Goal: Complete application form

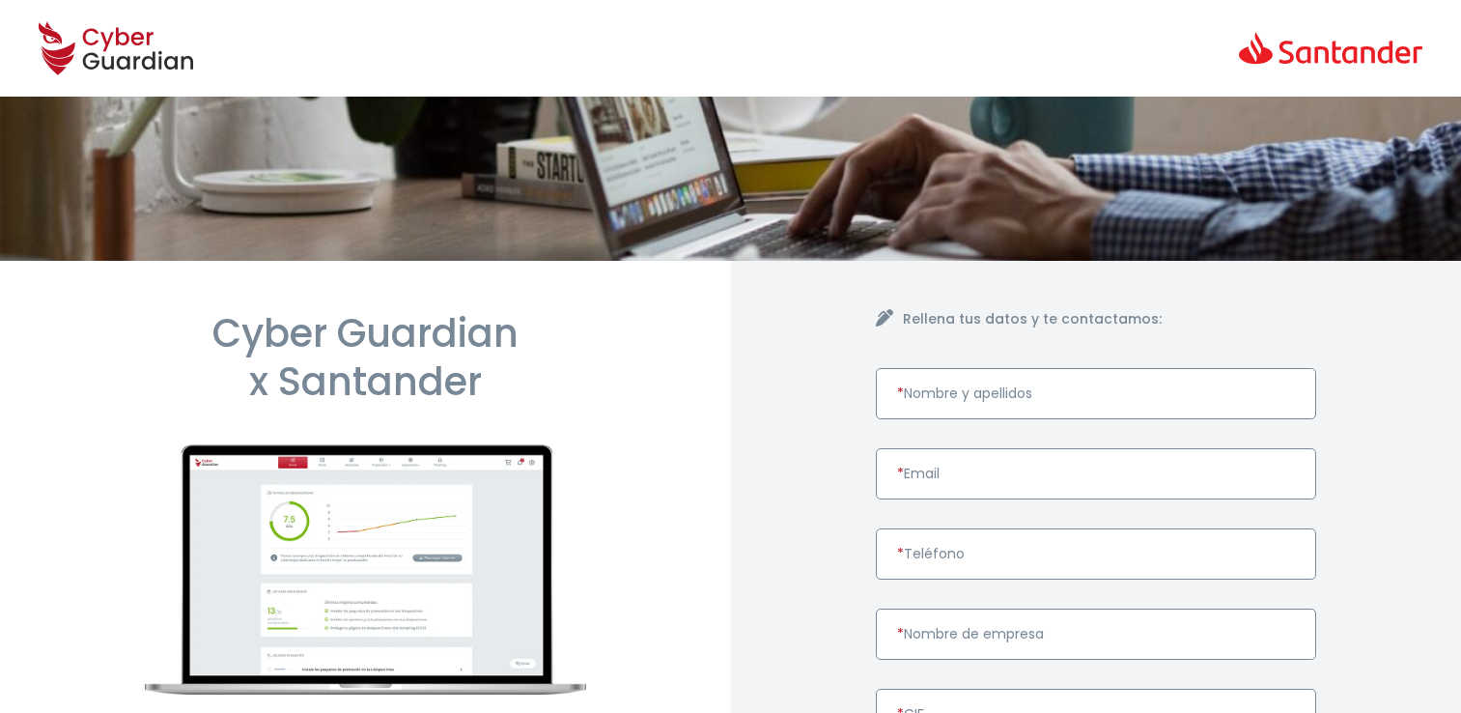
click at [989, 396] on input "* Nombre y apellidos" at bounding box center [1096, 393] width 441 height 51
paste input "[PERSON_NAME]"
click at [956, 471] on input "* Email" at bounding box center [1096, 473] width 441 height 51
drag, startPoint x: 797, startPoint y: 484, endPoint x: 807, endPoint y: 487, distance: 11.0
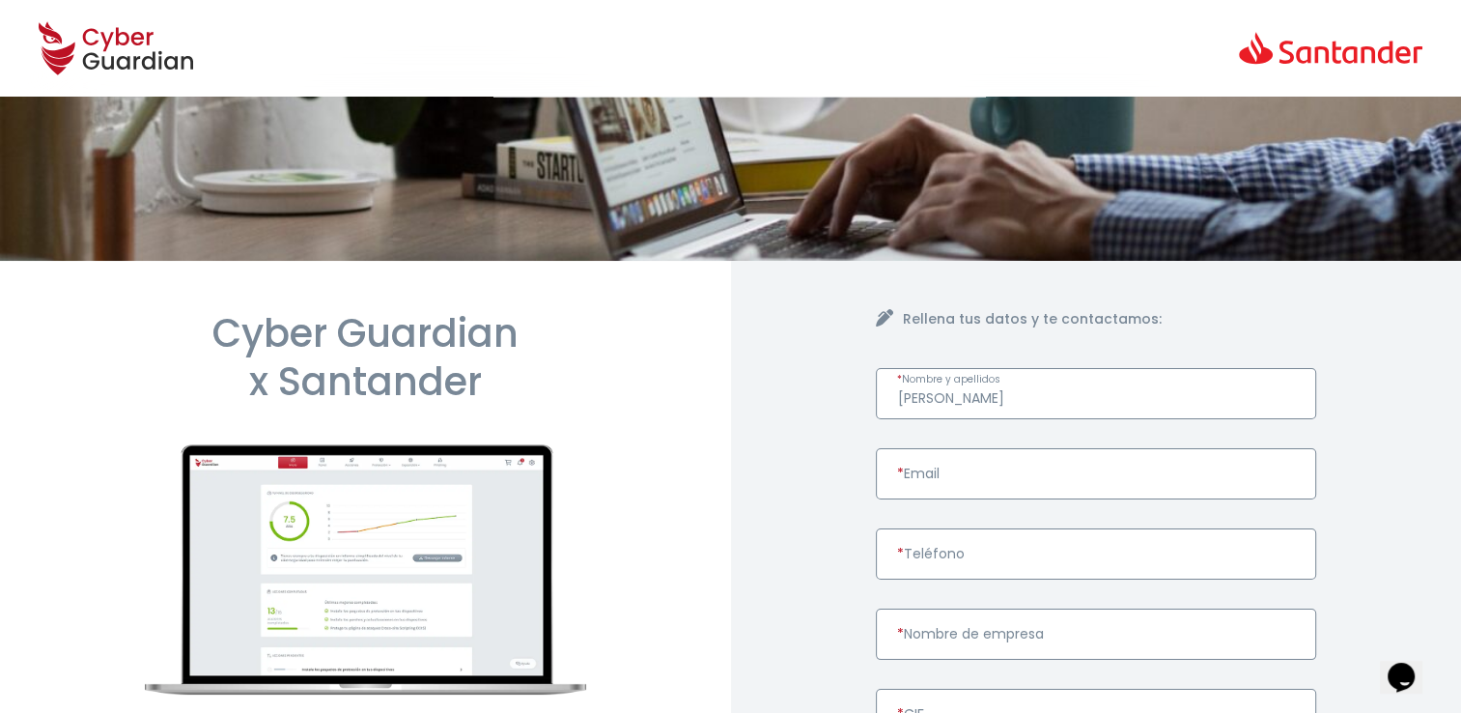
click at [912, 399] on input "[PERSON_NAME]" at bounding box center [1096, 393] width 441 height 51
click at [932, 400] on input "[PERSON_NAME]" at bounding box center [1096, 393] width 441 height 51
click at [1099, 396] on input "[PERSON_NAME] AMPEANU" at bounding box center [1096, 393] width 441 height 51
type input "E"
paste input "[PERSON_NAME]"
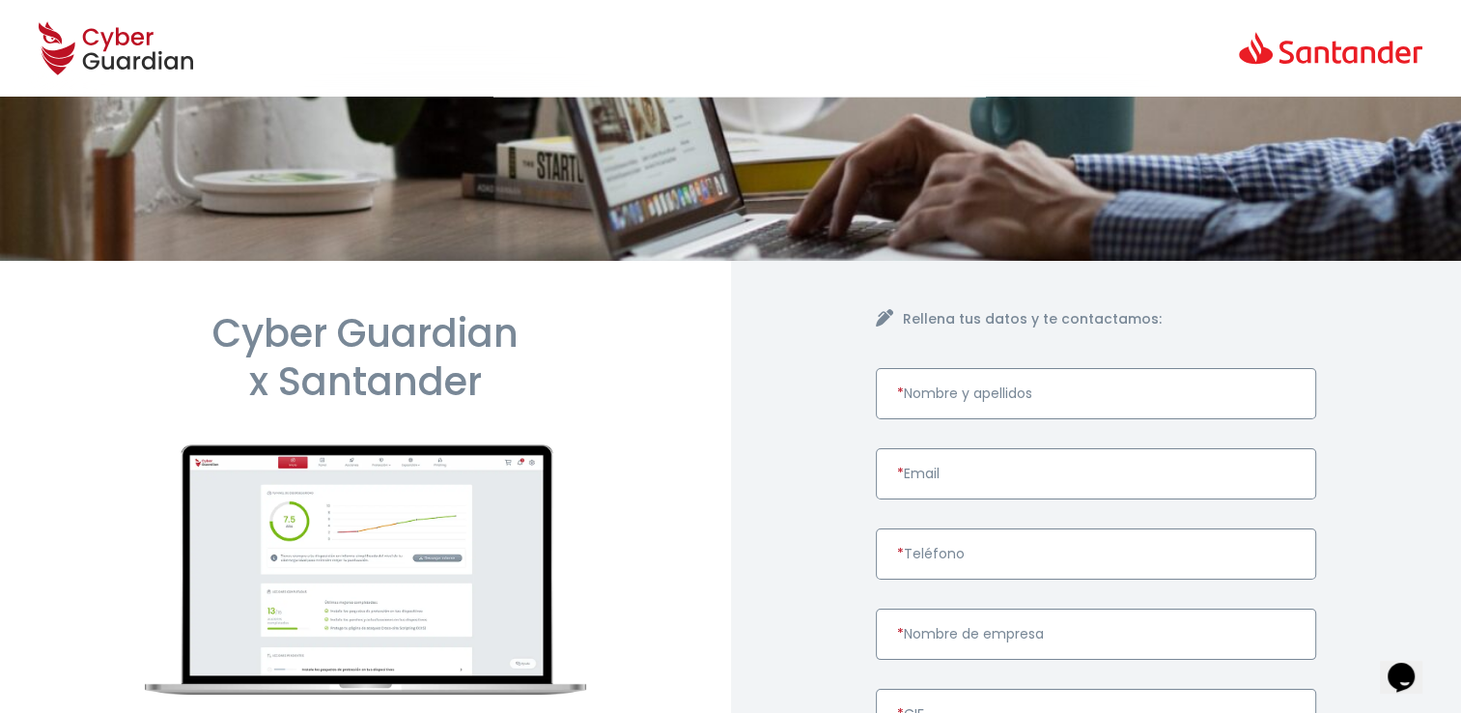
type input "[PERSON_NAME]"
paste input "DEBUG NOMAD SL B55750806"
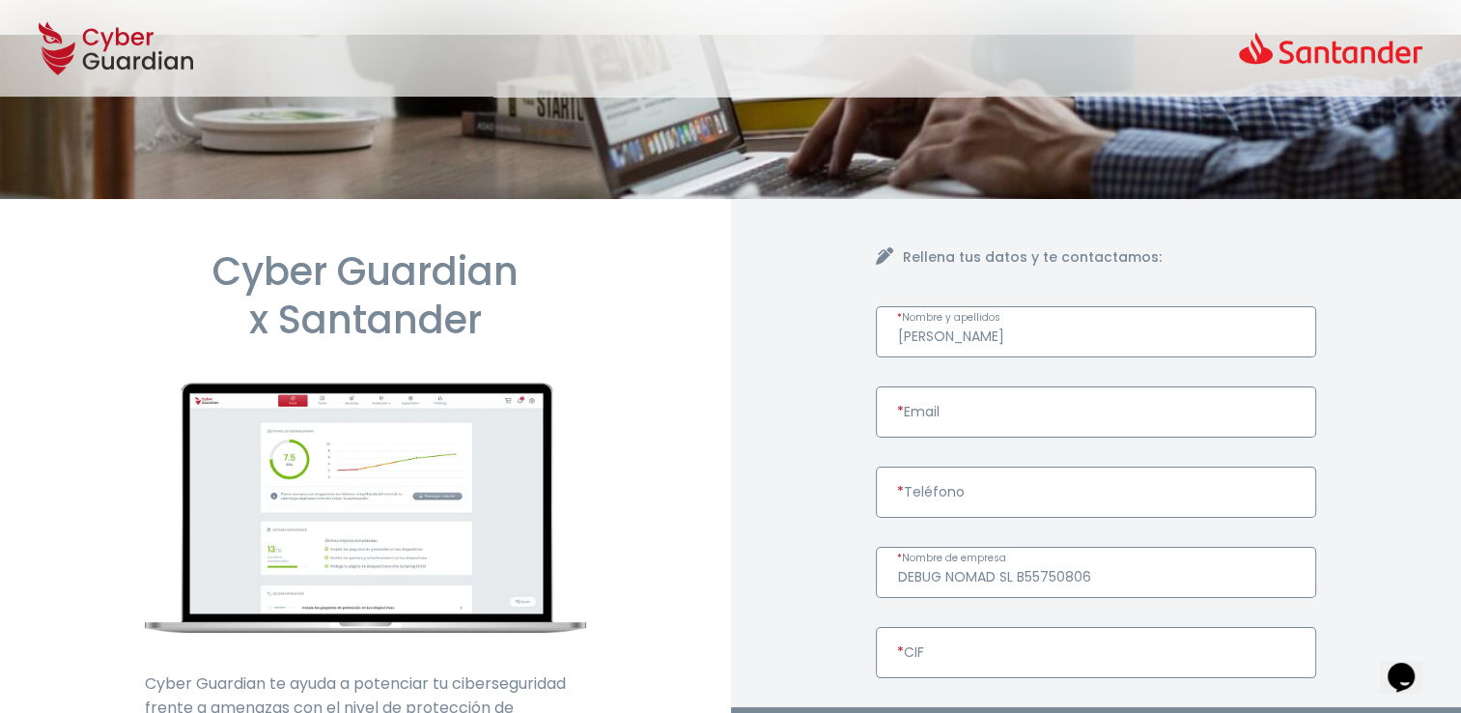
scroll to position [97, 0]
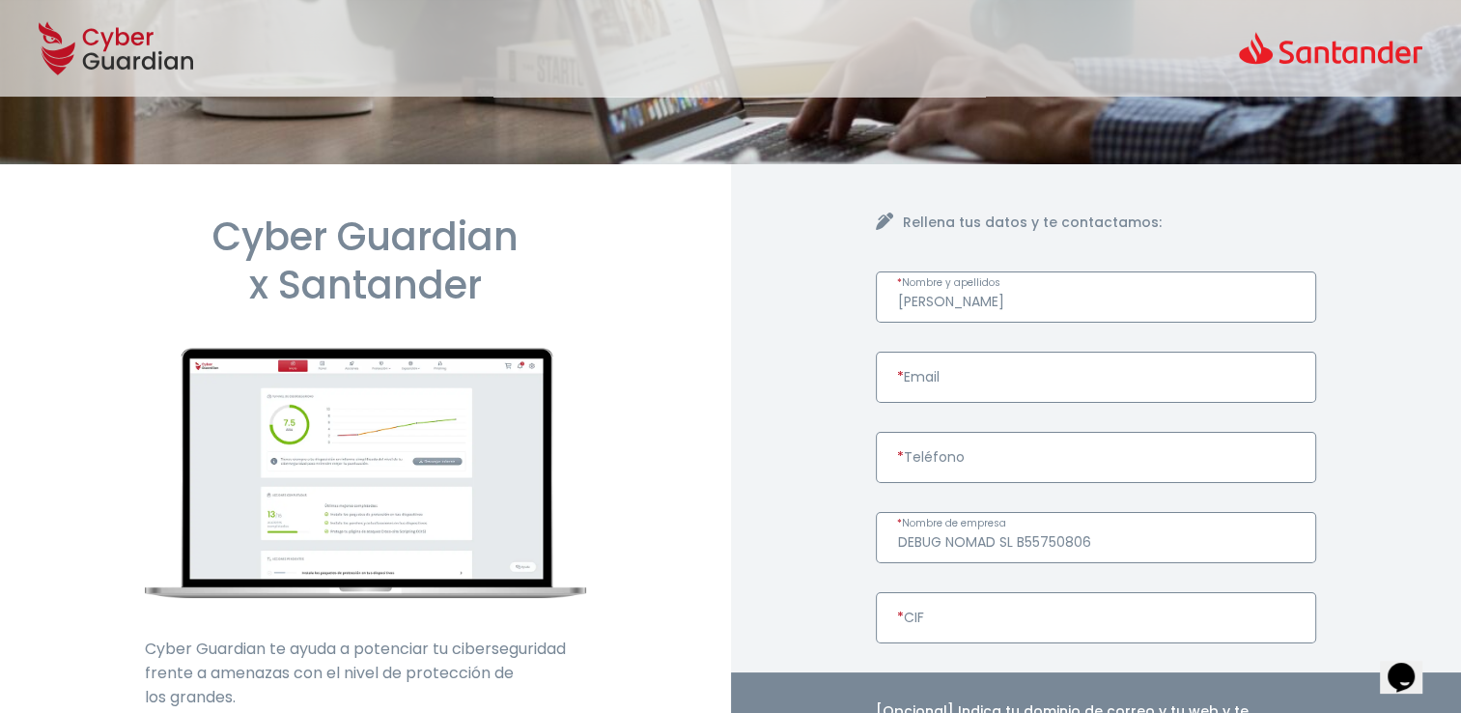
drag, startPoint x: 1111, startPoint y: 536, endPoint x: 1039, endPoint y: 557, distance: 75.5
click at [1017, 551] on input "DEBUG NOMAD SL B55750806" at bounding box center [1096, 537] width 441 height 51
type input "DEBUG NOMAD SL"
paste input "B55750806"
type input "B55750806"
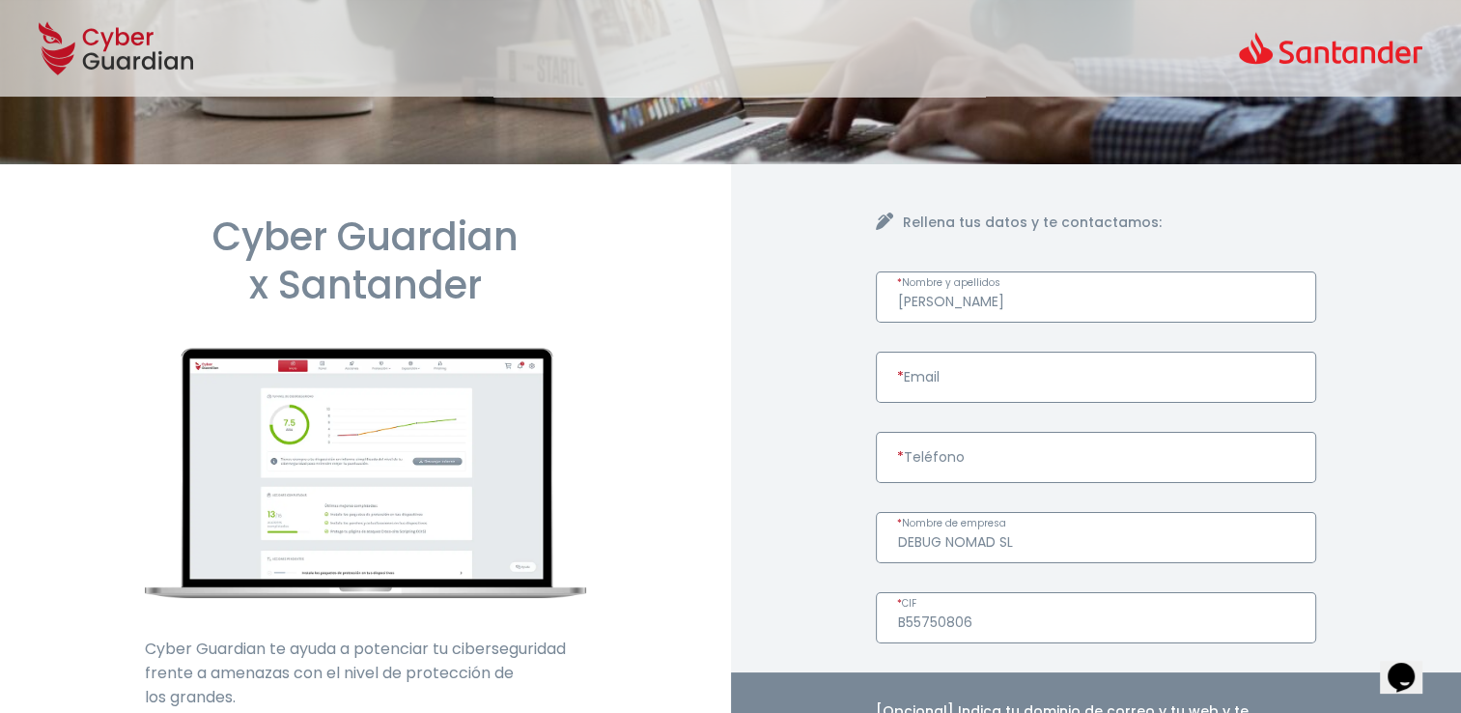
paste input "681671597"
type input "681671597"
paste input "[EMAIL_ADDRESS][DOMAIN_NAME]"
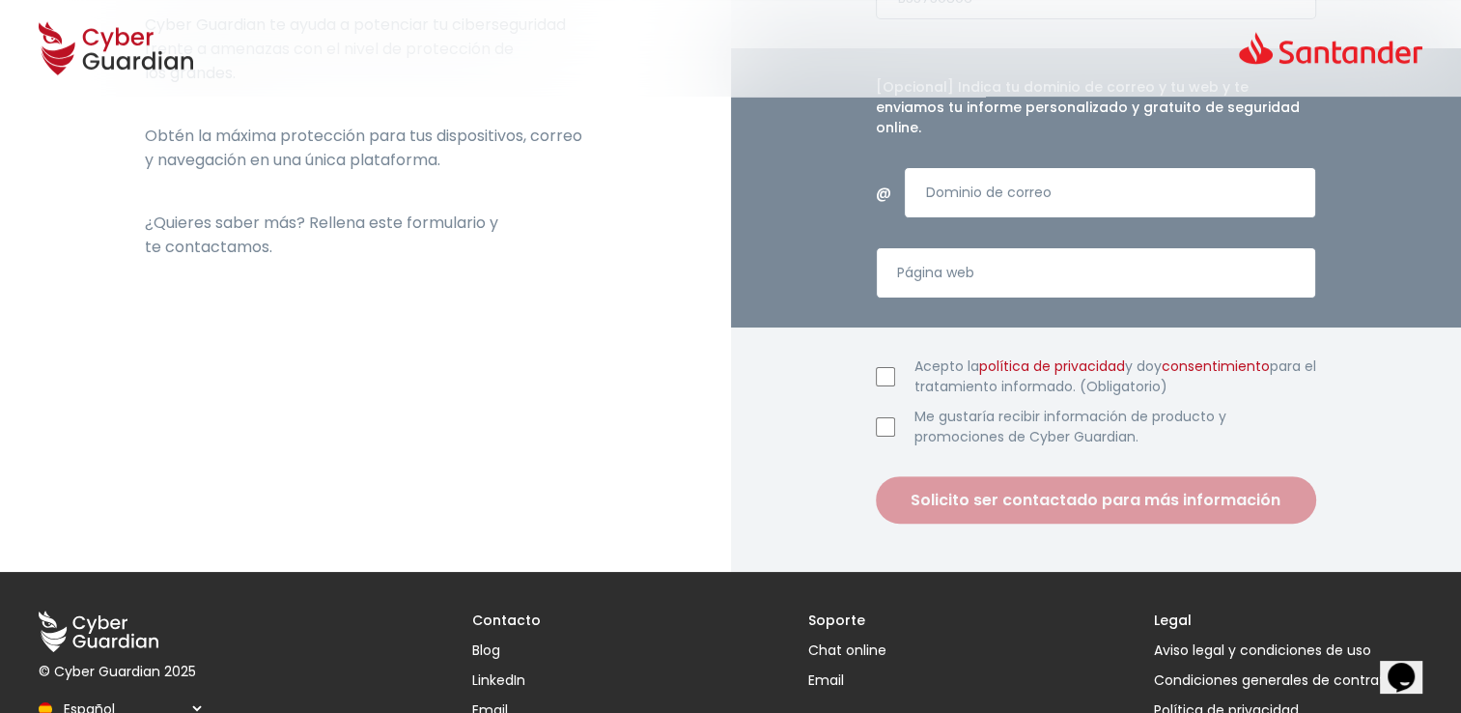
scroll to position [676, 0]
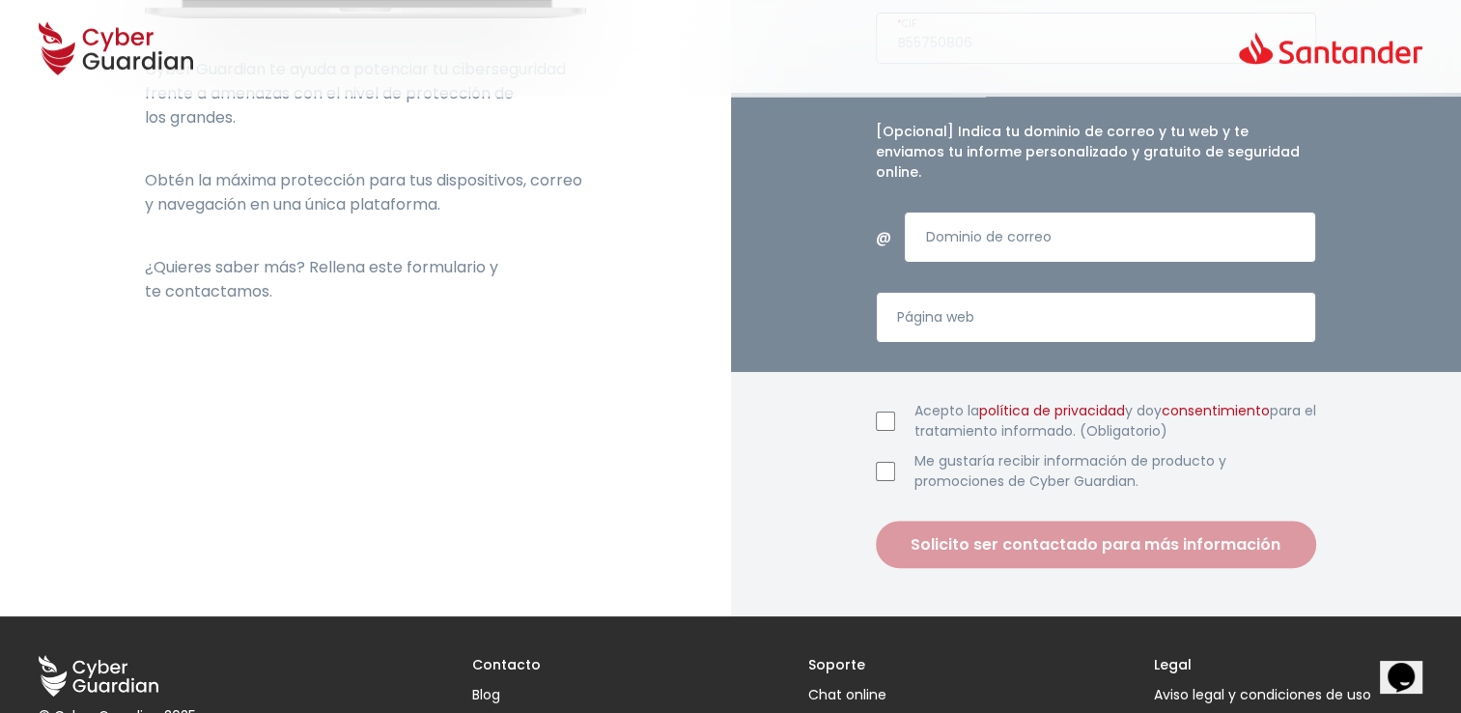
type input "[EMAIL_ADDRESS][DOMAIN_NAME]"
drag, startPoint x: 879, startPoint y: 396, endPoint x: 890, endPoint y: 400, distance: 12.2
click at [879, 411] on input "Acepto la política de privacidad y doy consentimiento para el tratamiento infor…" at bounding box center [885, 420] width 19 height 19
checkbox input "true"
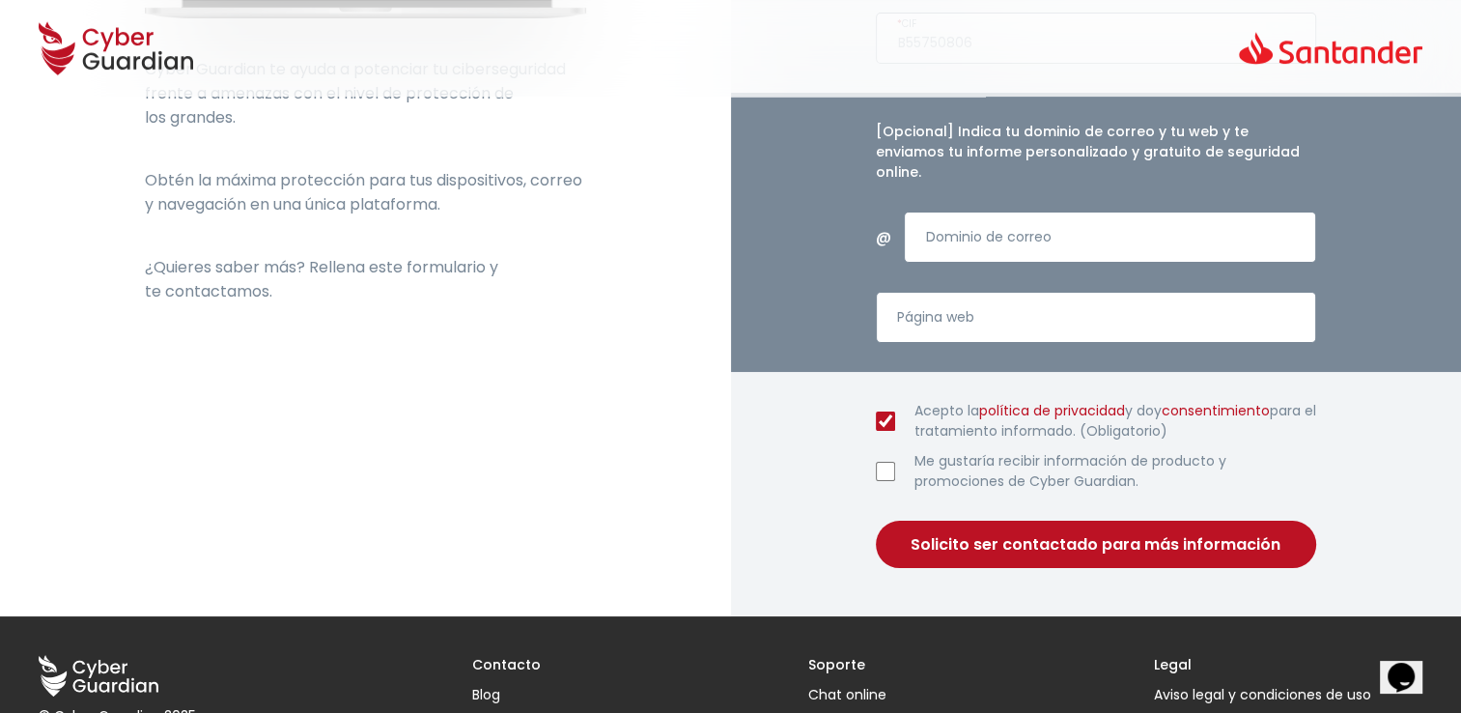
click at [1016, 538] on button "Solicito ser contactado para más información" at bounding box center [1096, 543] width 441 height 47
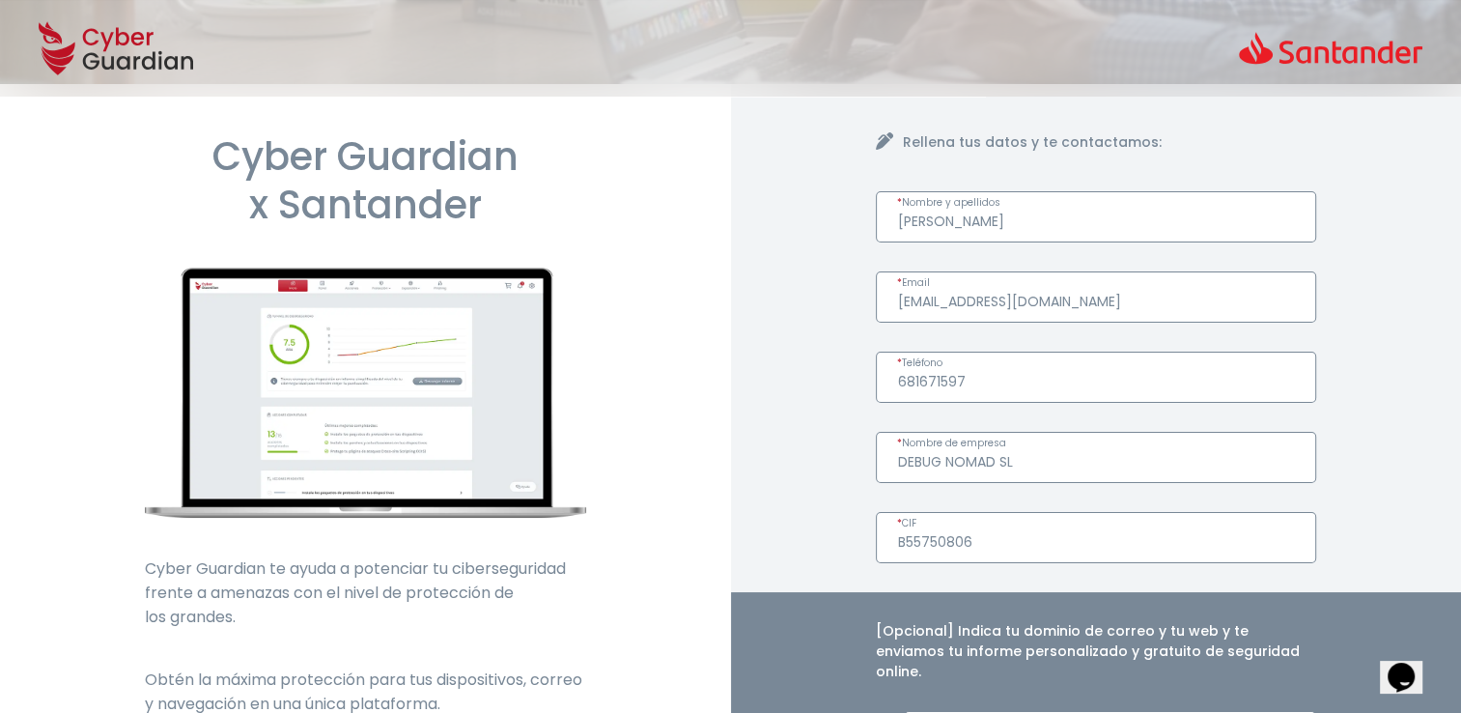
scroll to position [0, 0]
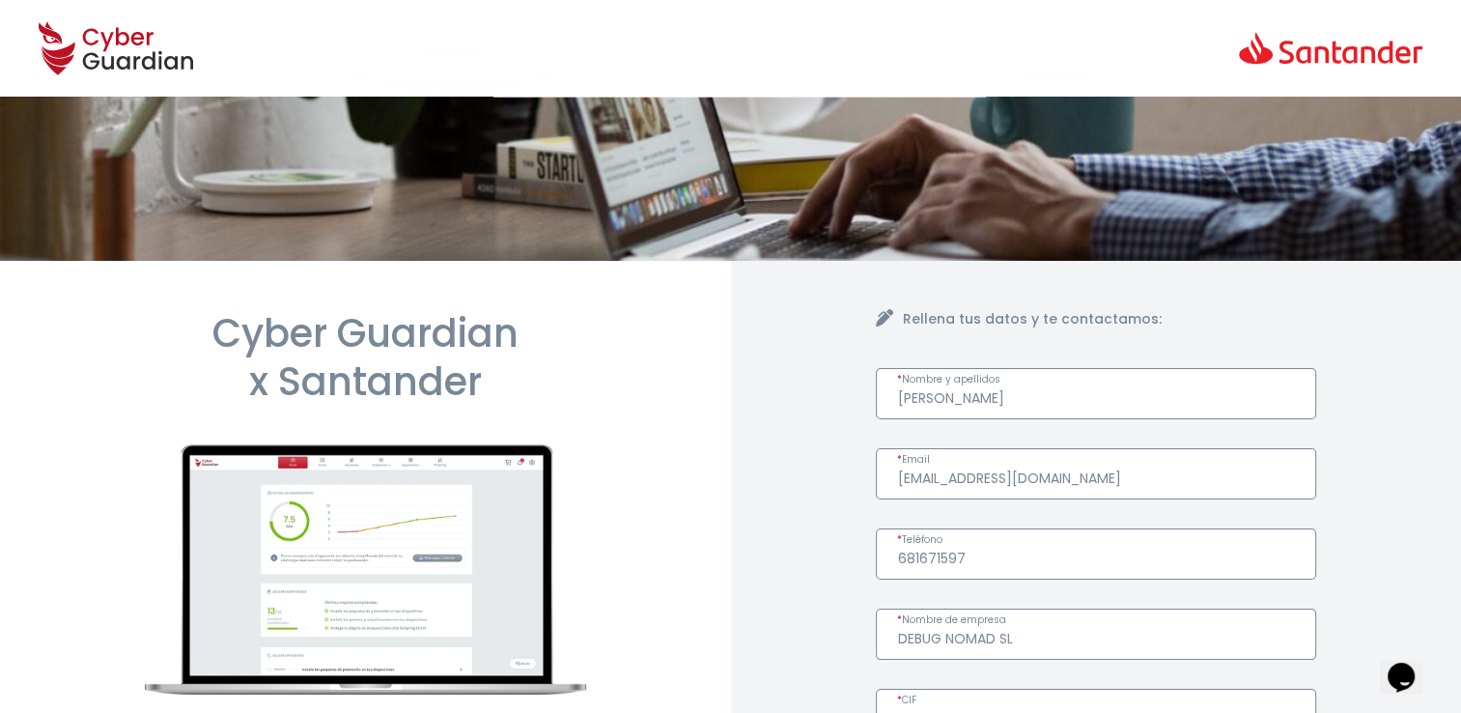
click at [922, 399] on input "[PERSON_NAME]" at bounding box center [1096, 393] width 441 height 51
click at [1001, 396] on input "[PERSON_NAME]" at bounding box center [1096, 393] width 441 height 51
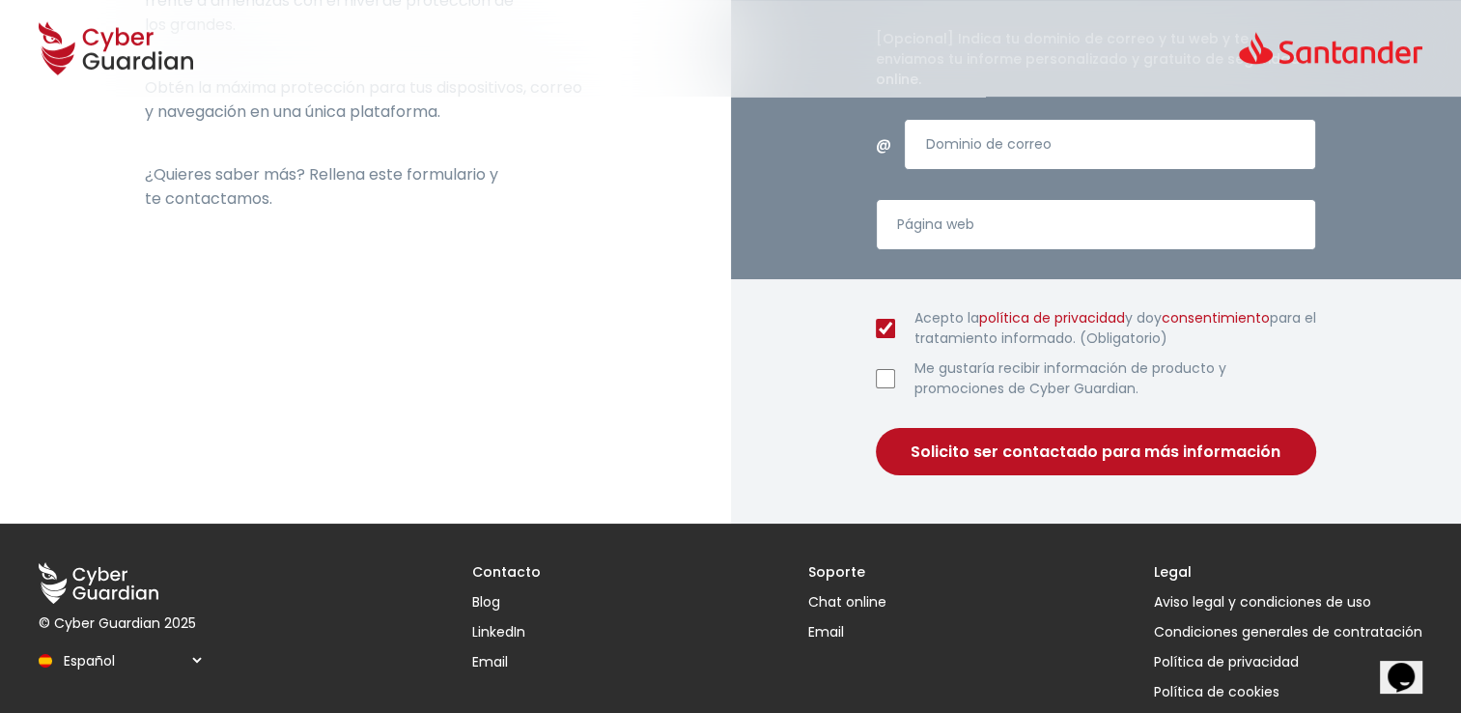
scroll to position [772, 0]
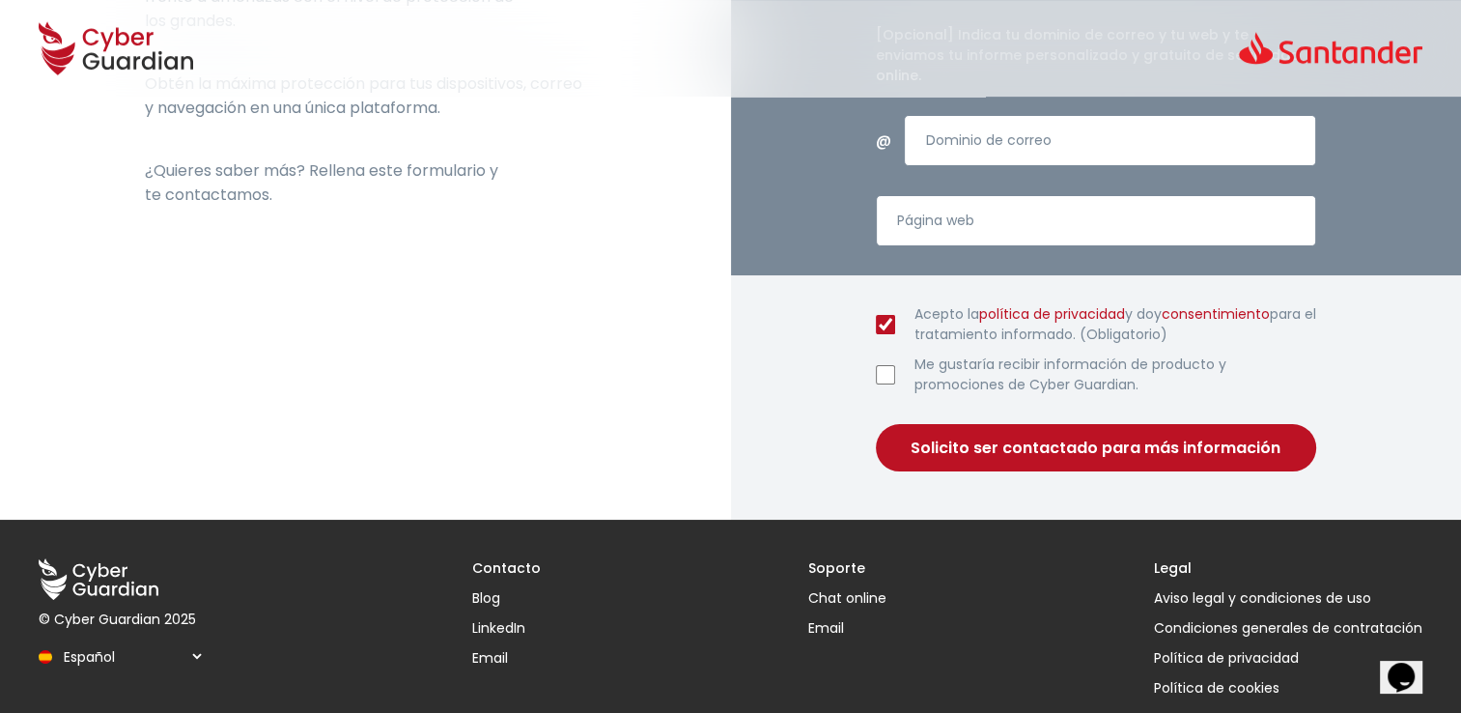
type input "[PERSON_NAME]"
click at [945, 424] on button "Solicito ser contactado para más información" at bounding box center [1096, 447] width 441 height 47
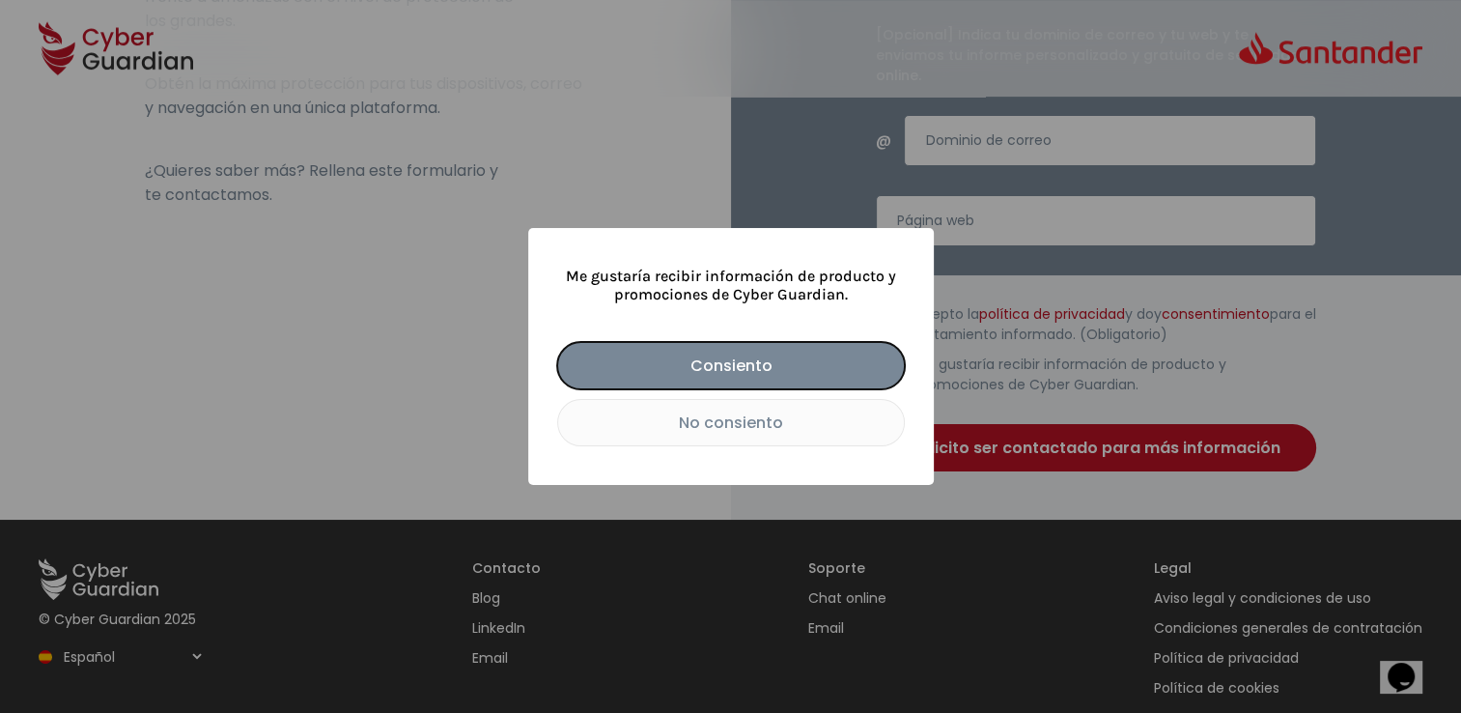
click at [728, 429] on button "No consiento" at bounding box center [731, 422] width 348 height 47
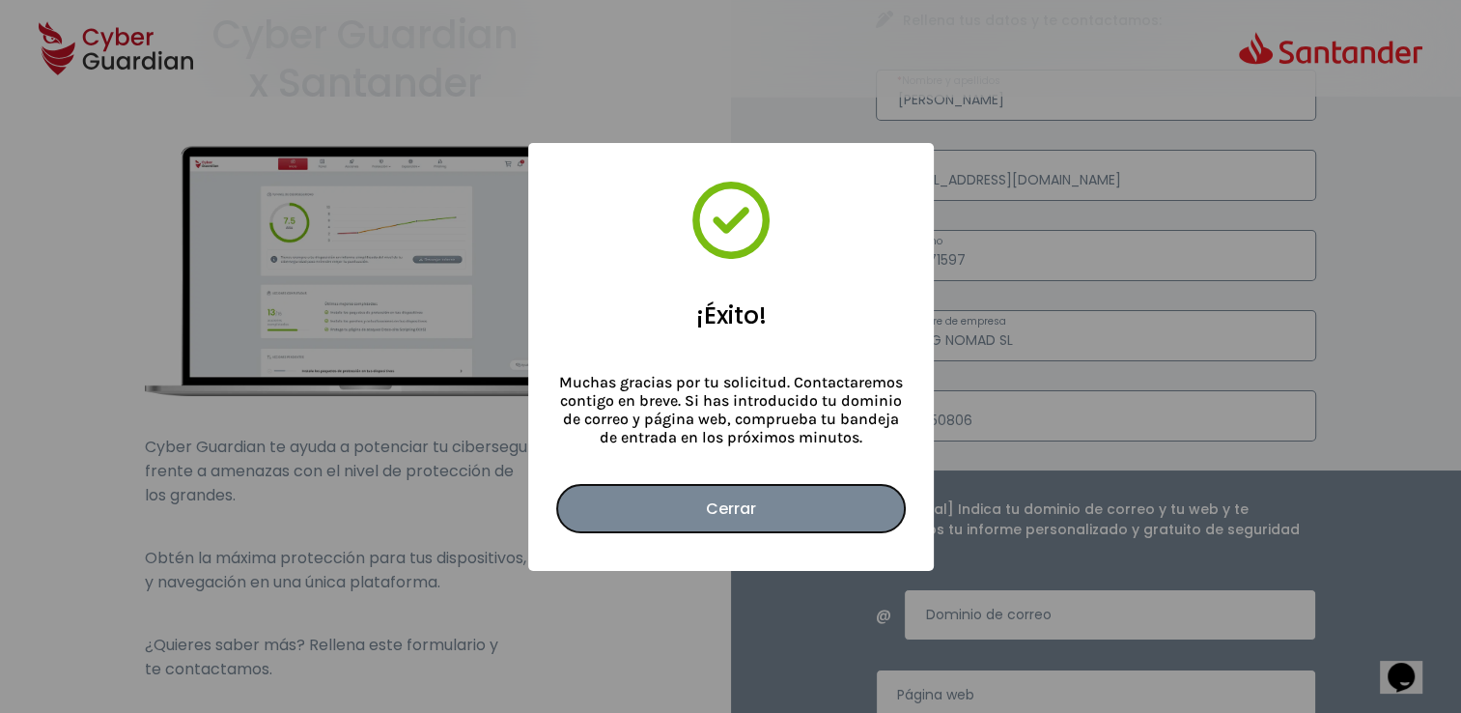
scroll to position [97, 0]
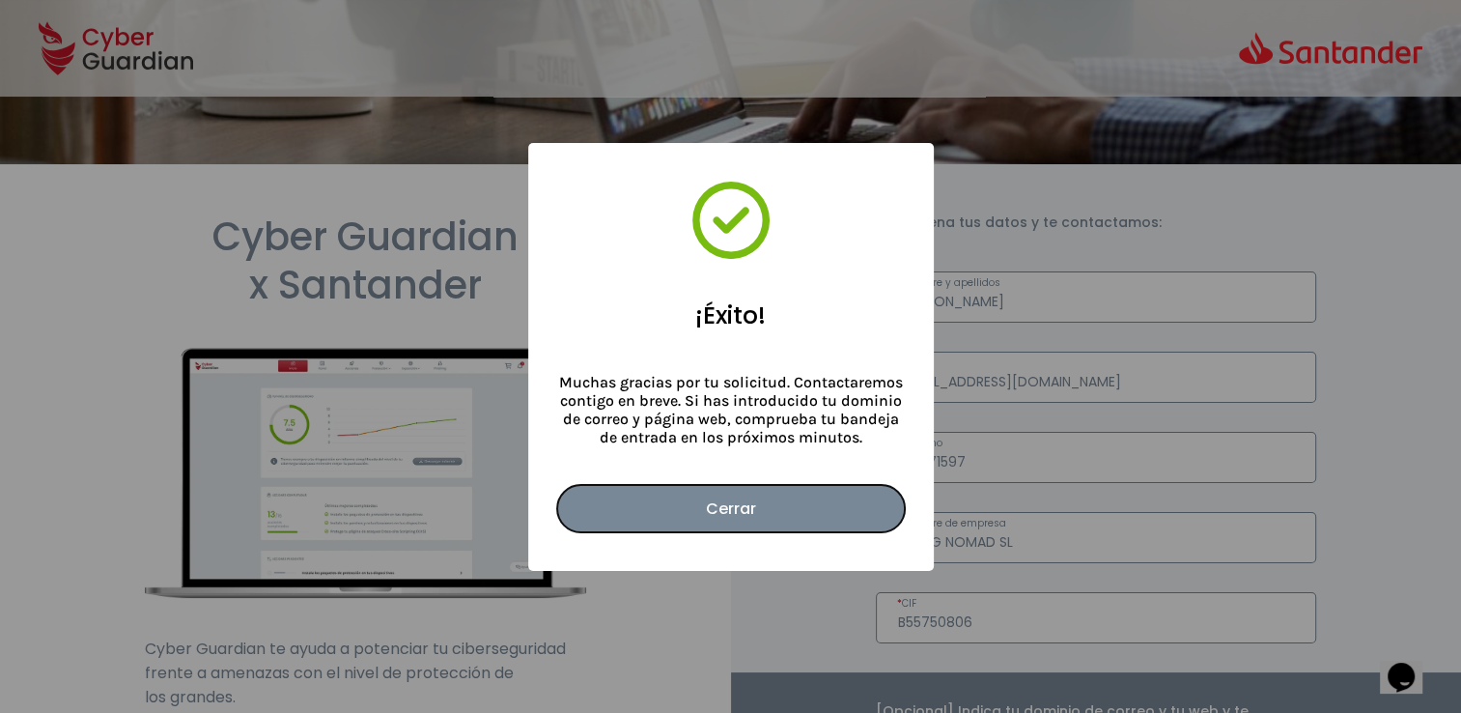
click at [722, 504] on button "Cerrar" at bounding box center [731, 508] width 348 height 47
